Goal: Task Accomplishment & Management: Manage account settings

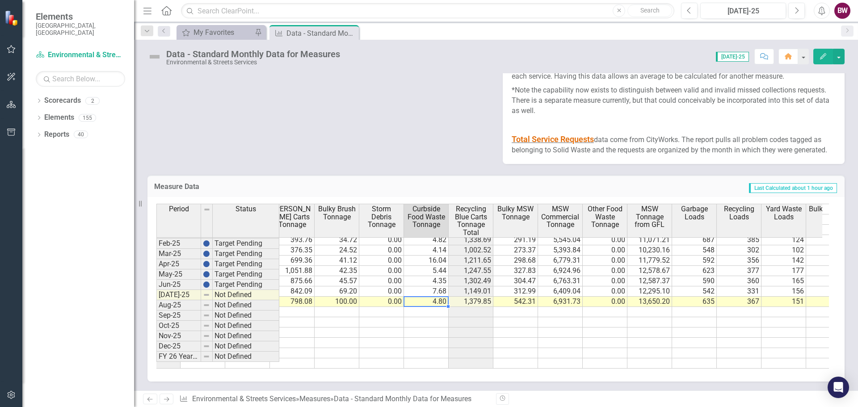
scroll to position [0, 101]
click at [572, 297] on td "6,931.73" at bounding box center [558, 302] width 45 height 10
click at [618, 298] on td "0.00" at bounding box center [603, 302] width 45 height 10
click at [643, 299] on td "13,650.20" at bounding box center [648, 302] width 45 height 10
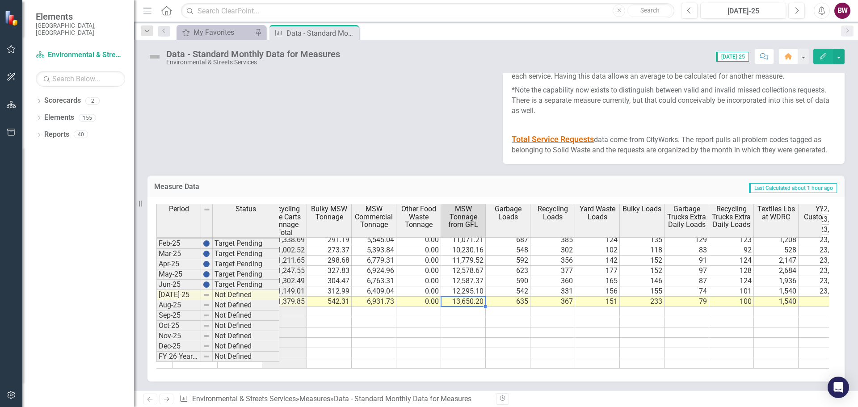
scroll to position [0, 0]
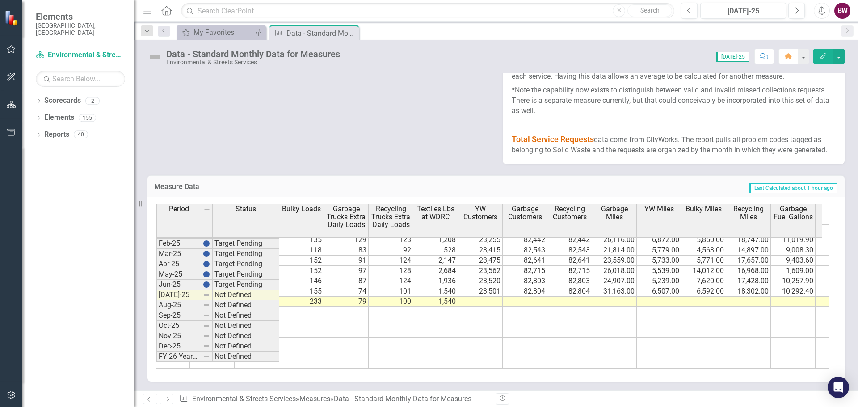
click at [489, 297] on td at bounding box center [480, 302] width 45 height 10
click at [491, 297] on td at bounding box center [480, 302] width 45 height 10
click at [482, 297] on td at bounding box center [480, 302] width 45 height 10
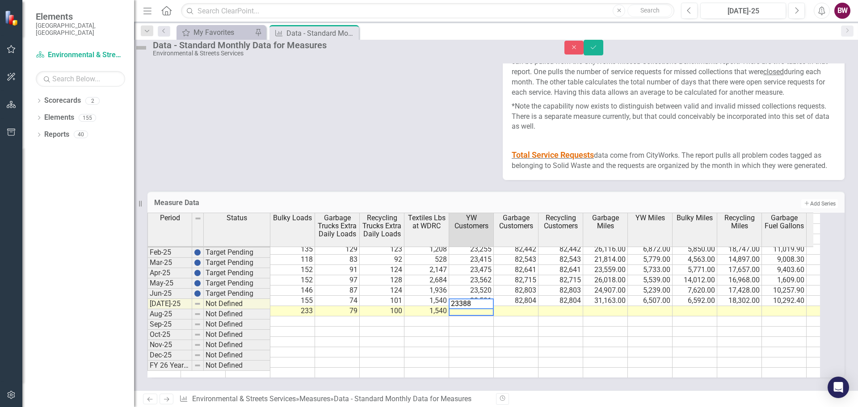
type textarea "23388"
click at [518, 306] on td at bounding box center [516, 311] width 45 height 10
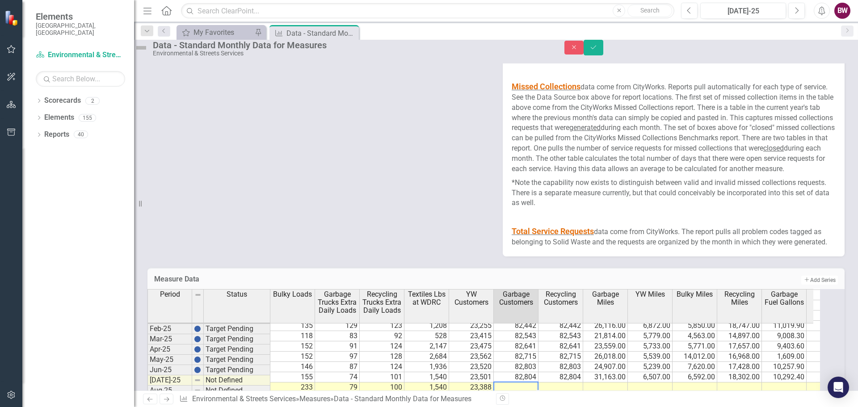
scroll to position [1343, 0]
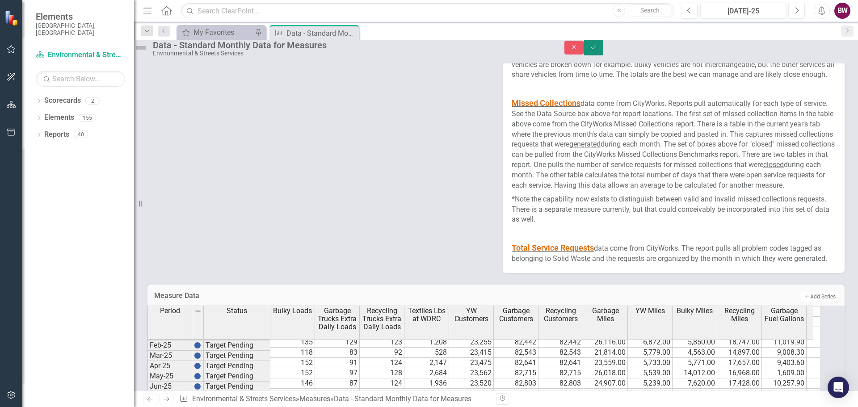
click at [598, 51] on icon "Save" at bounding box center [594, 47] width 8 height 6
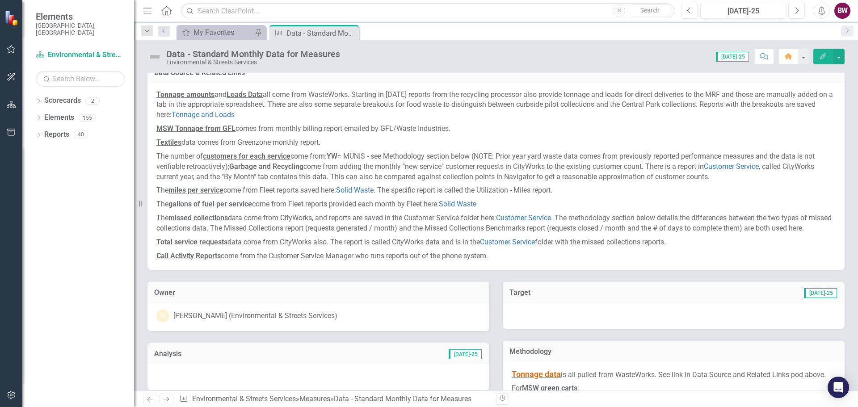
scroll to position [0, 0]
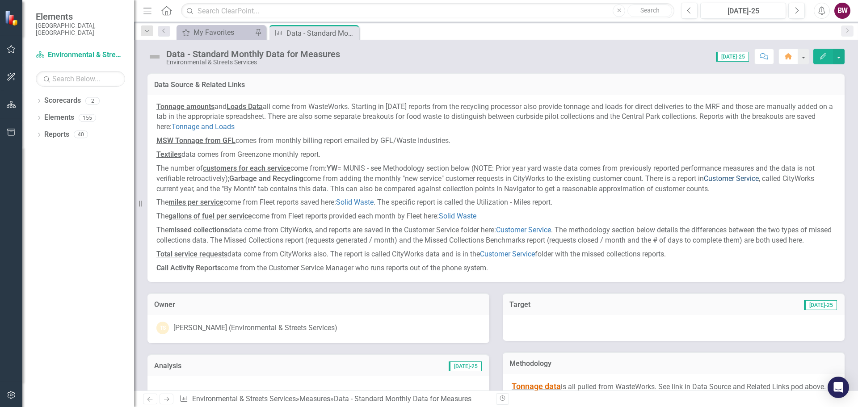
click at [730, 177] on link "Customer Service" at bounding box center [731, 178] width 55 height 8
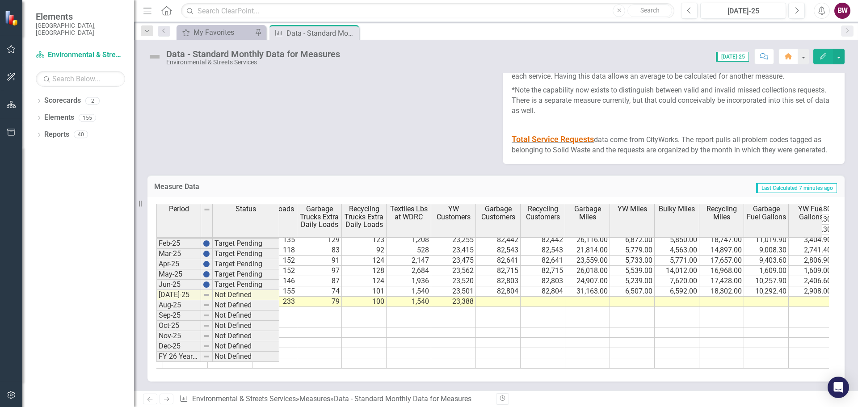
click at [495, 297] on tr "5,190.69 1,379.85 798.08 100.00 0.00 4.80 1,379.85 542.31 6,931.73 0.00 13,650.…" at bounding box center [387, 302] width 1520 height 10
